Goal: Information Seeking & Learning: Learn about a topic

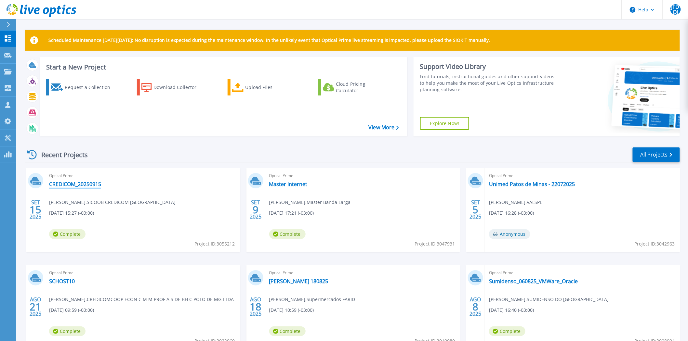
click at [69, 182] on link "CREDICOM_20250915" at bounding box center [75, 184] width 52 height 7
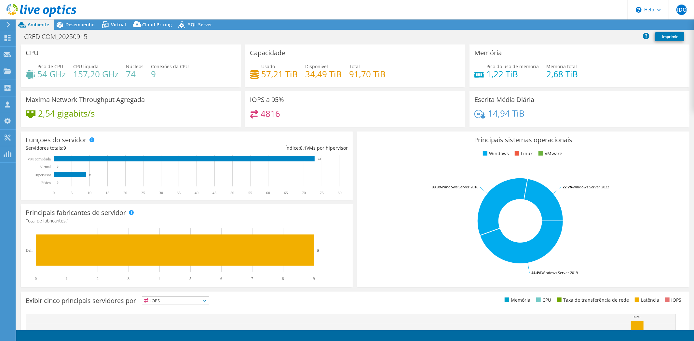
select select "SouthAmerica"
select select "BRL"
drag, startPoint x: 485, startPoint y: 111, endPoint x: 564, endPoint y: 111, distance: 79.0
click at [564, 111] on div "14,94 TiB" at bounding box center [579, 117] width 210 height 14
click at [119, 23] on span "Virtual" at bounding box center [118, 24] width 15 height 6
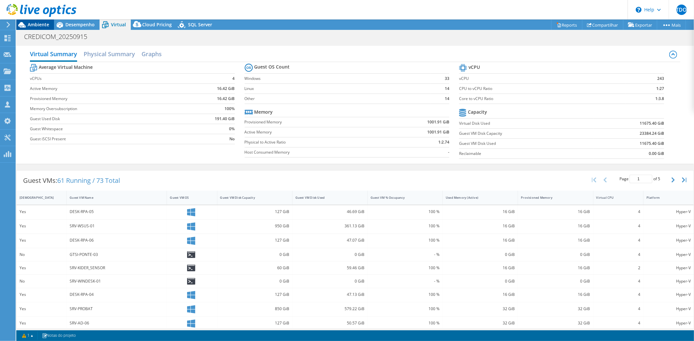
click at [37, 24] on span "Ambiente" at bounding box center [38, 24] width 21 height 6
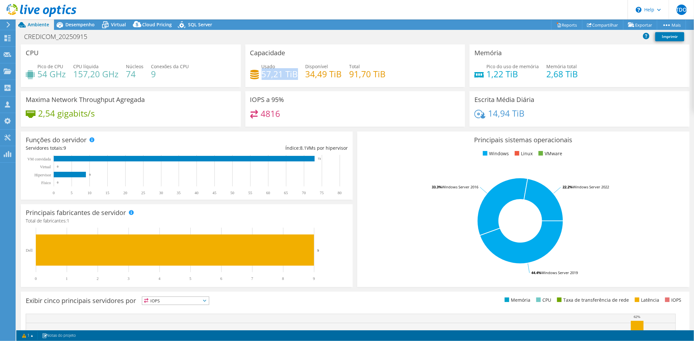
drag, startPoint x: 261, startPoint y: 72, endPoint x: 293, endPoint y: 72, distance: 32.2
click at [293, 72] on h4 "57,21 TiB" at bounding box center [279, 74] width 36 height 7
click at [273, 76] on h4 "57,21 TiB" at bounding box center [279, 74] width 36 height 7
drag, startPoint x: 259, startPoint y: 76, endPoint x: 295, endPoint y: 76, distance: 35.8
click at [295, 76] on h4 "57,21 TiB" at bounding box center [279, 74] width 36 height 7
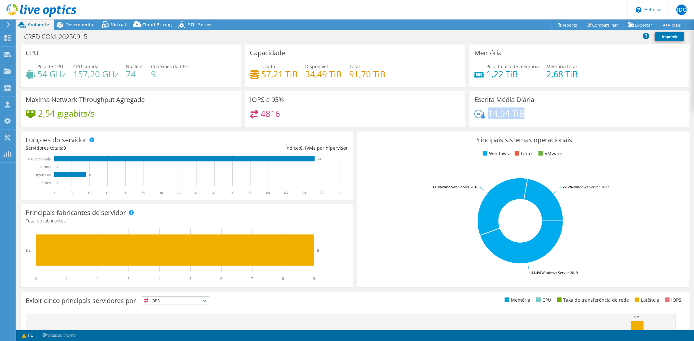
drag, startPoint x: 485, startPoint y: 112, endPoint x: 537, endPoint y: 112, distance: 51.7
click at [537, 112] on div "14,94 TiB" at bounding box center [579, 117] width 210 height 14
click at [79, 23] on span "Desempenho" at bounding box center [79, 24] width 29 height 6
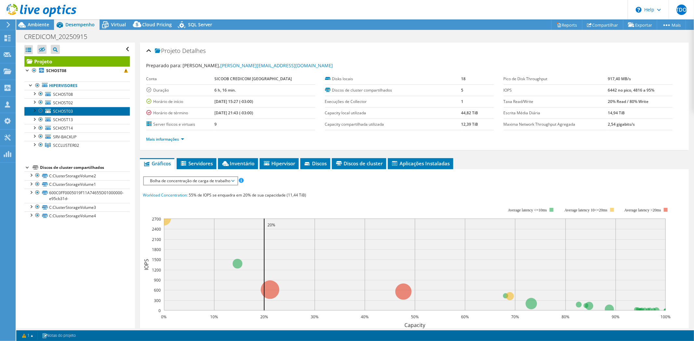
drag, startPoint x: 67, startPoint y: 111, endPoint x: 77, endPoint y: 113, distance: 10.9
click at [67, 111] on span "SCHOST03" at bounding box center [63, 112] width 20 height 6
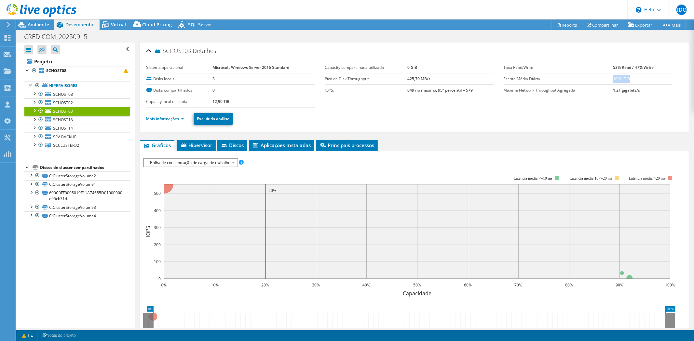
drag, startPoint x: 608, startPoint y: 77, endPoint x: 639, endPoint y: 78, distance: 31.2
click at [639, 78] on td "10,61 TiB" at bounding box center [642, 78] width 59 height 11
click at [31, 23] on span "Ambiente" at bounding box center [38, 24] width 21 height 6
